Goal: Information Seeking & Learning: Learn about a topic

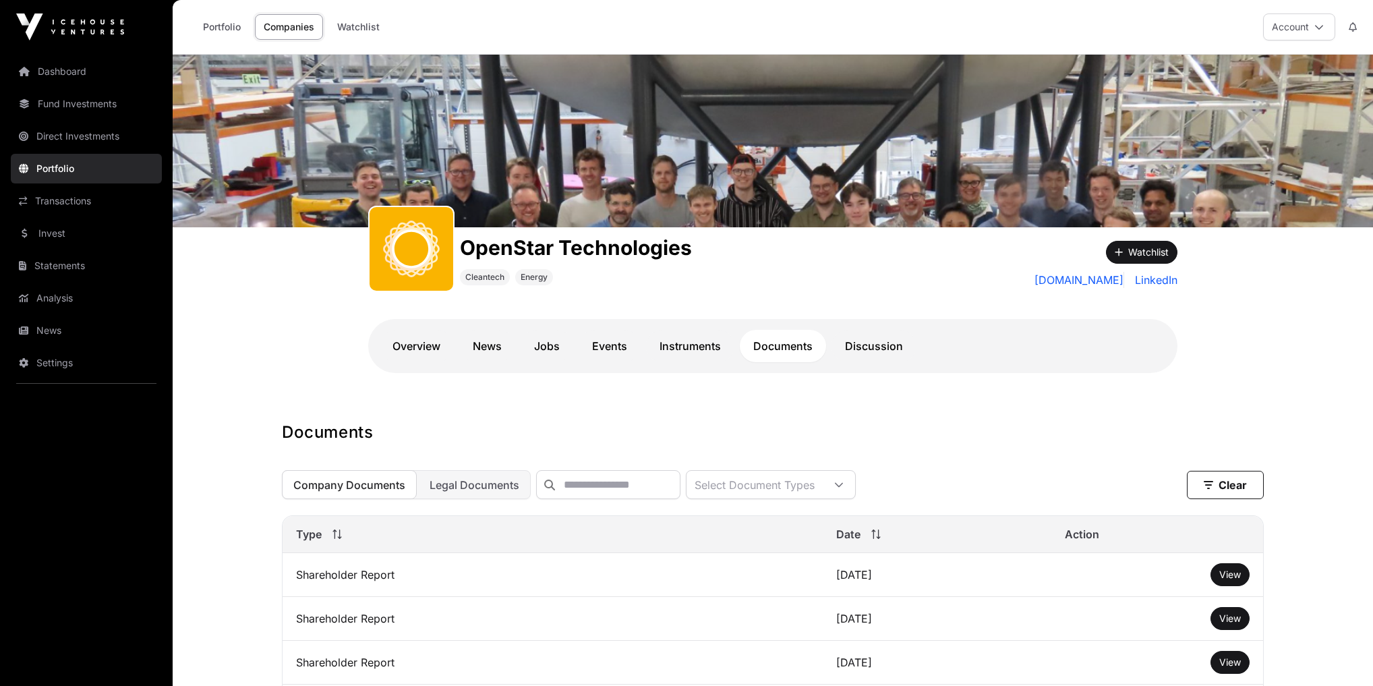
click at [73, 78] on link "Dashboard" at bounding box center [86, 72] width 151 height 30
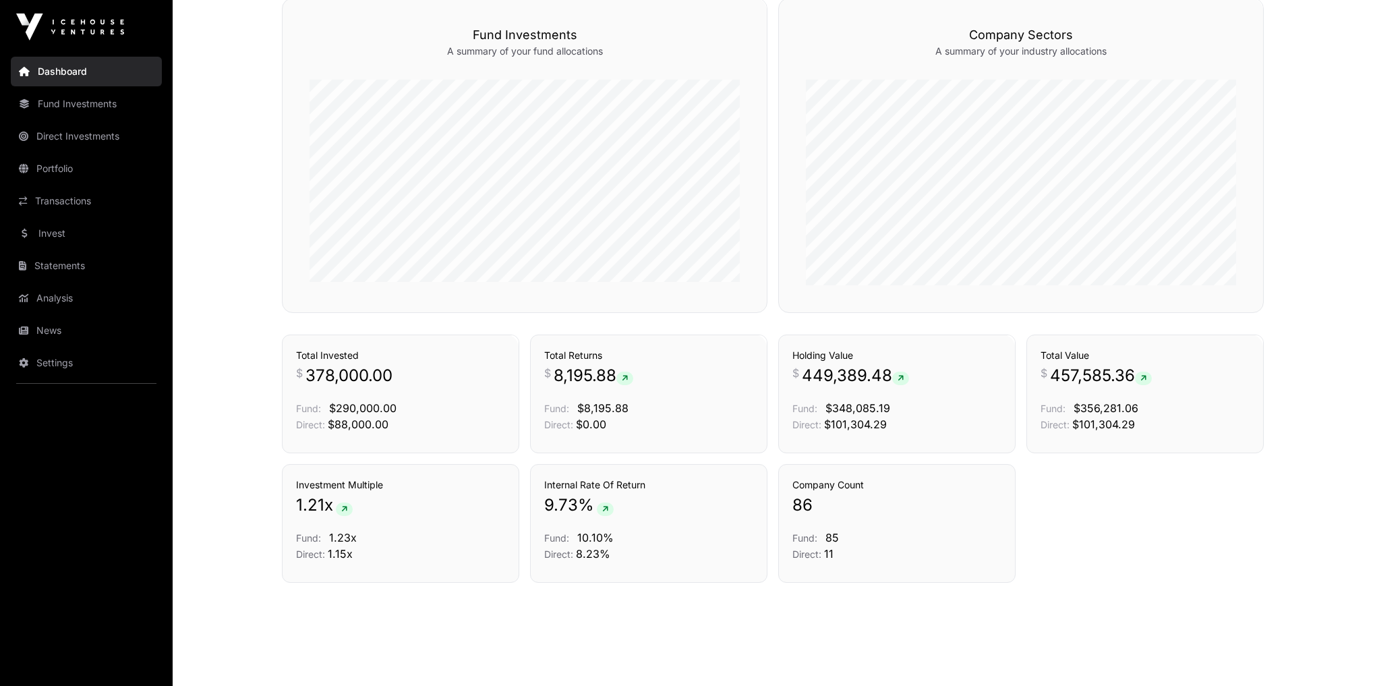
scroll to position [809, 0]
click at [69, 179] on link "Portfolio" at bounding box center [86, 169] width 151 height 30
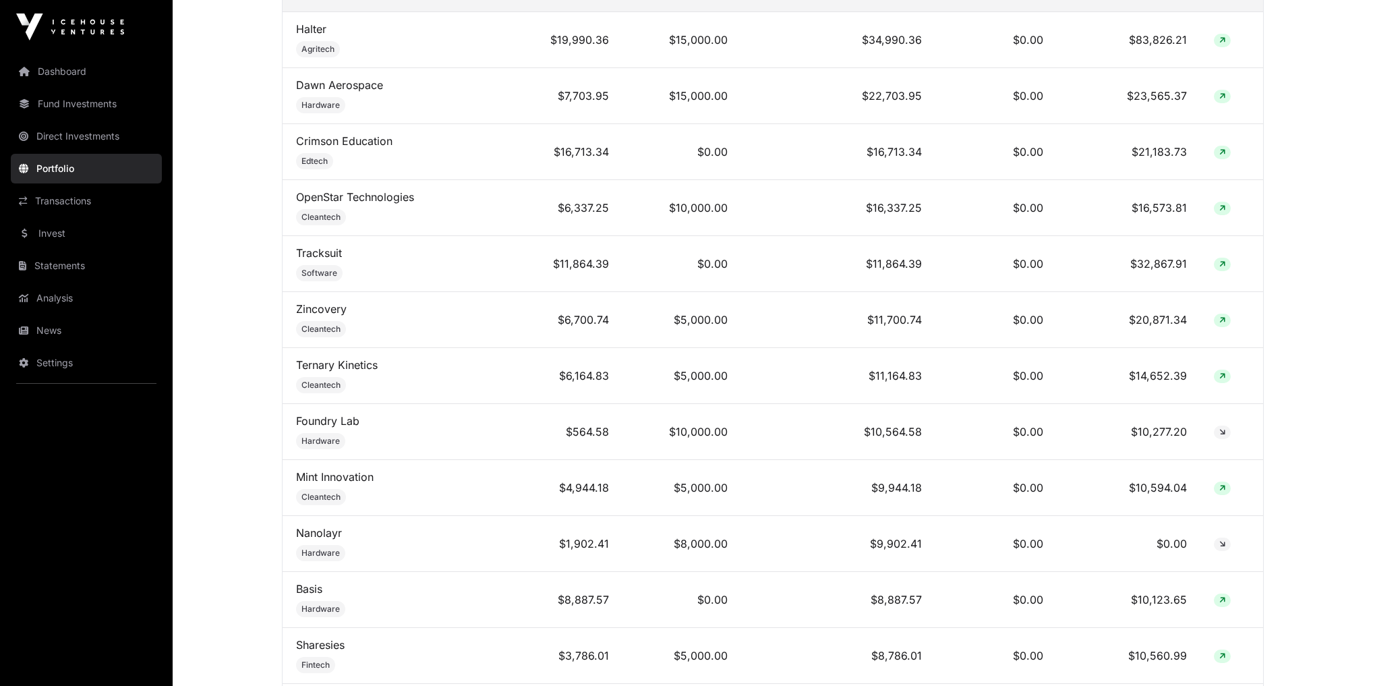
scroll to position [701, 0]
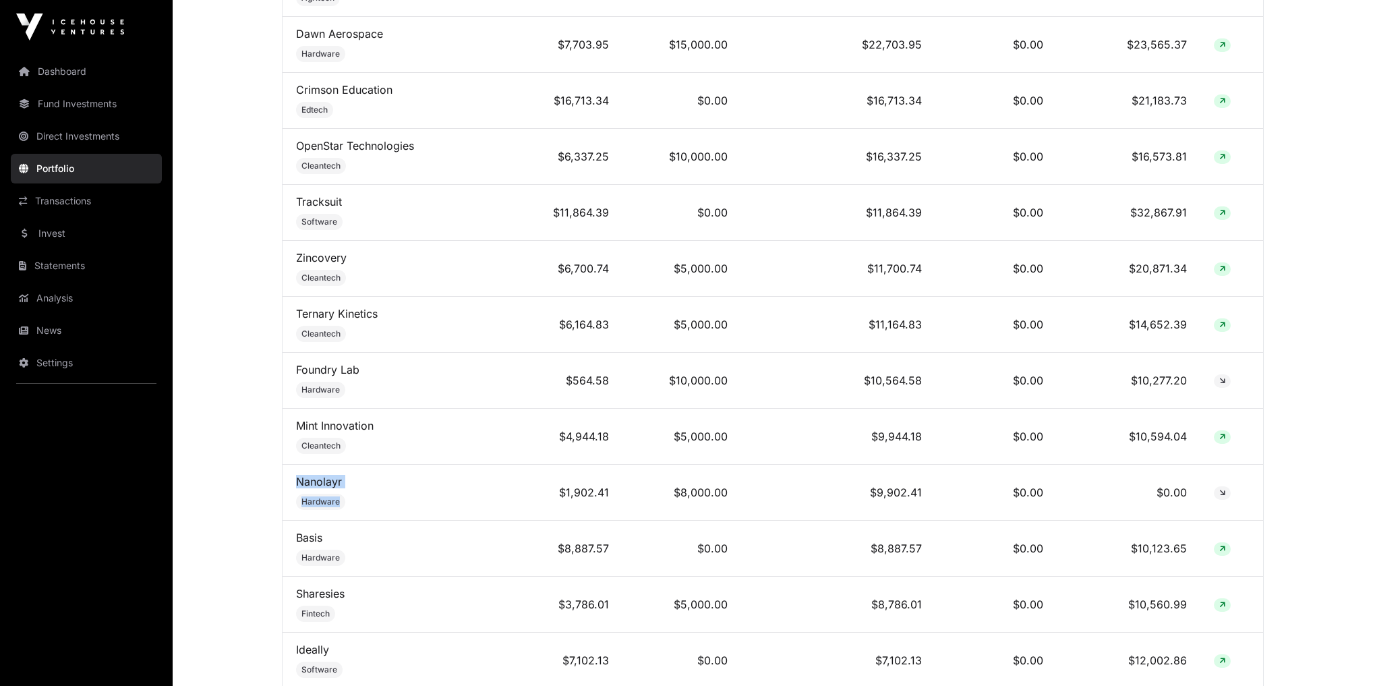
drag, startPoint x: 287, startPoint y: 475, endPoint x: 392, endPoint y: 505, distance: 109.3
click at [392, 505] on td "Nanolayr Hardware" at bounding box center [392, 492] width 221 height 56
click at [393, 505] on td "Nanolayr Hardware" at bounding box center [392, 492] width 221 height 56
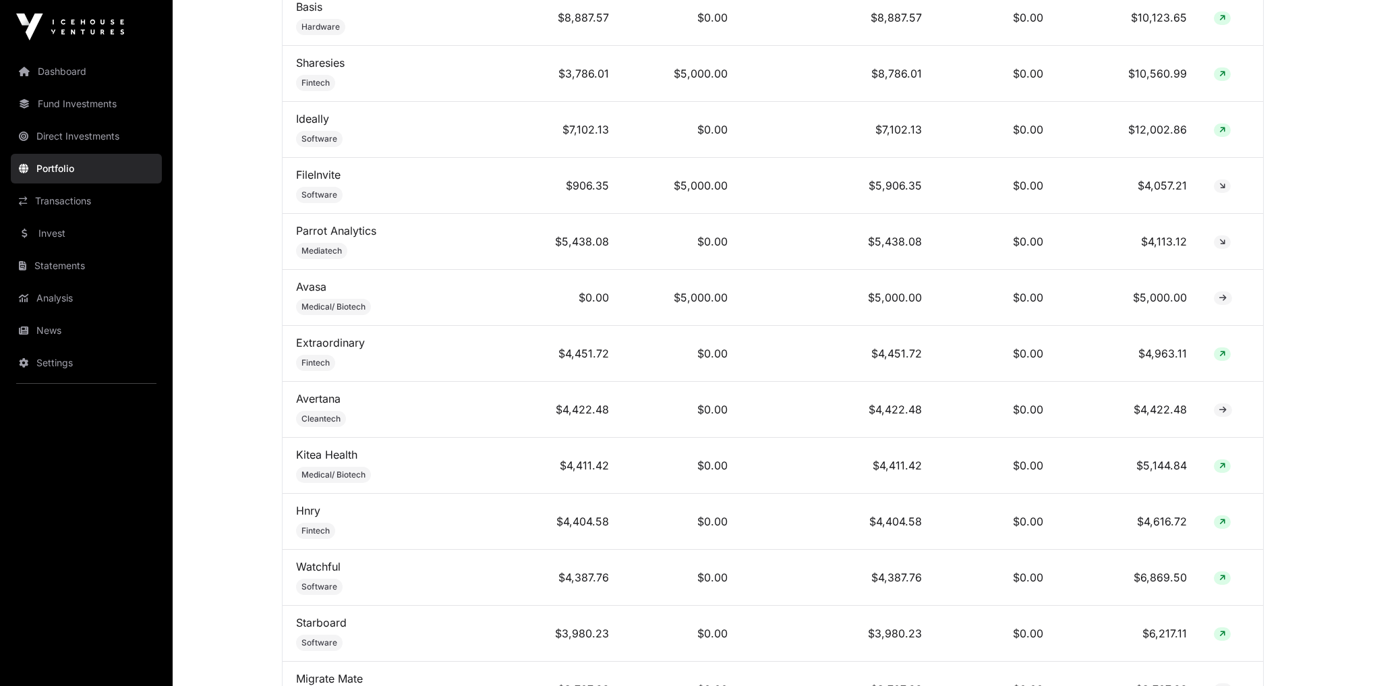
scroll to position [1240, 0]
